Goal: Book appointment/travel/reservation

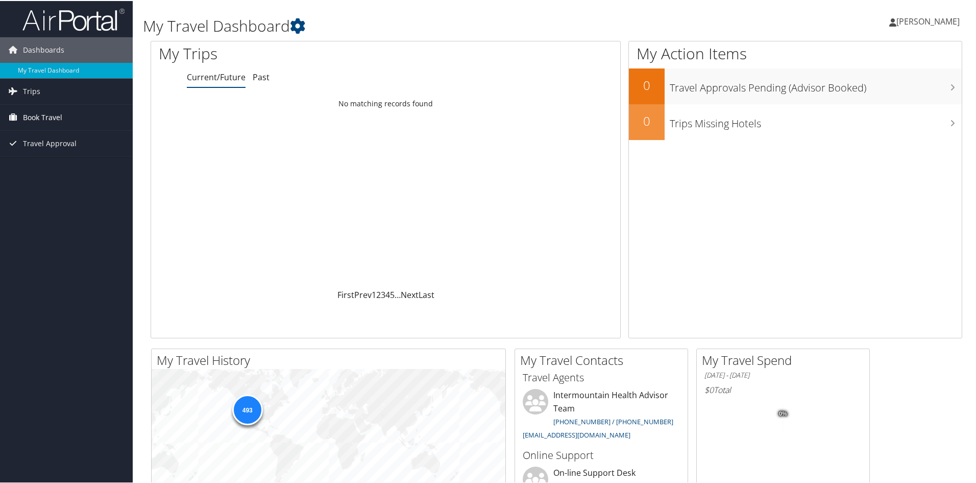
click at [86, 118] on link "Book Travel" at bounding box center [66, 117] width 133 height 26
click at [89, 169] on link "Book/Manage Online Trips" at bounding box center [66, 167] width 133 height 15
